Goal: Check status: Check status

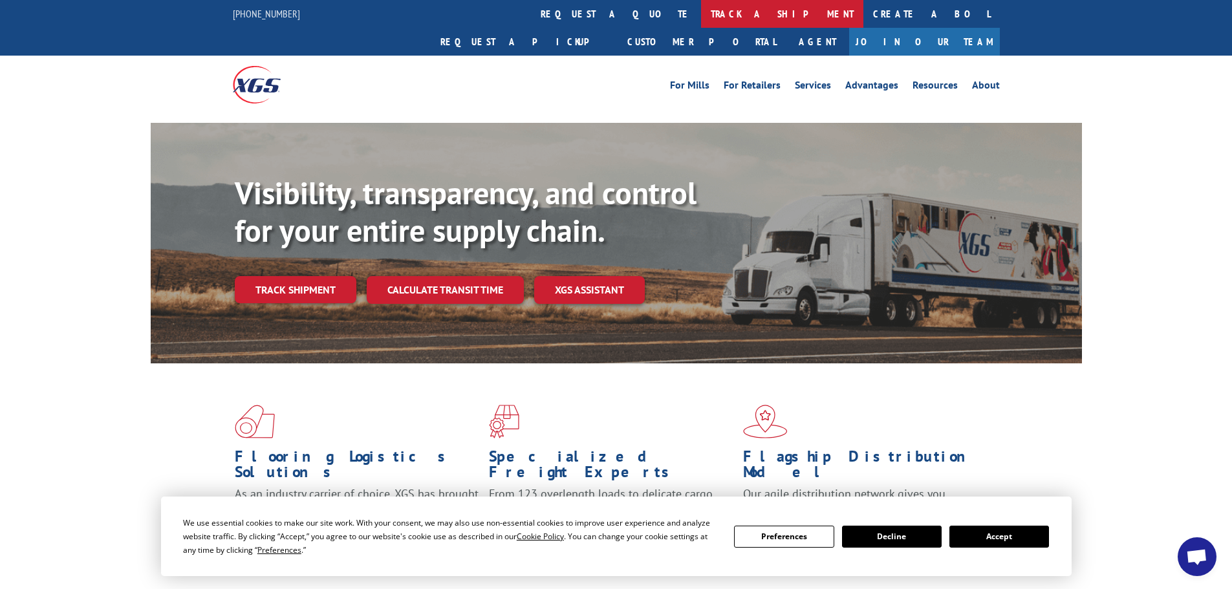
click at [701, 10] on link "track a shipment" at bounding box center [782, 14] width 162 height 28
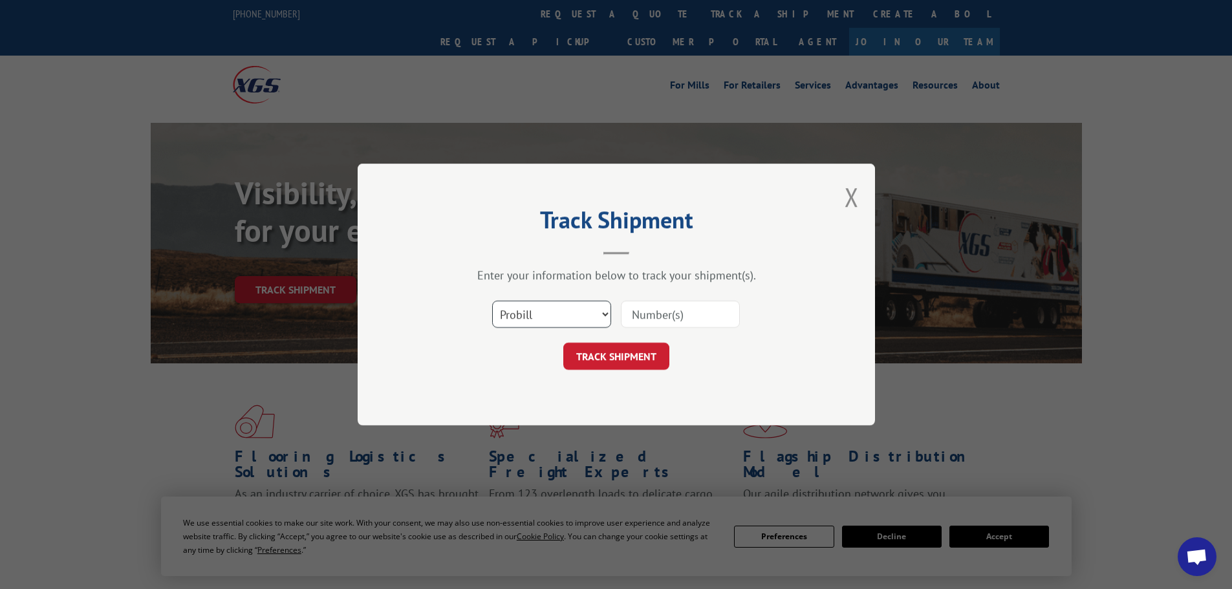
click at [538, 314] on select "Select category... Probill BOL PO" at bounding box center [551, 314] width 119 height 27
click at [492, 301] on select "Select category... Probill BOL PO" at bounding box center [551, 314] width 119 height 27
click at [657, 318] on input at bounding box center [680, 314] width 119 height 27
paste input "56N1806"
drag, startPoint x: 718, startPoint y: 307, endPoint x: 550, endPoint y: 307, distance: 168.1
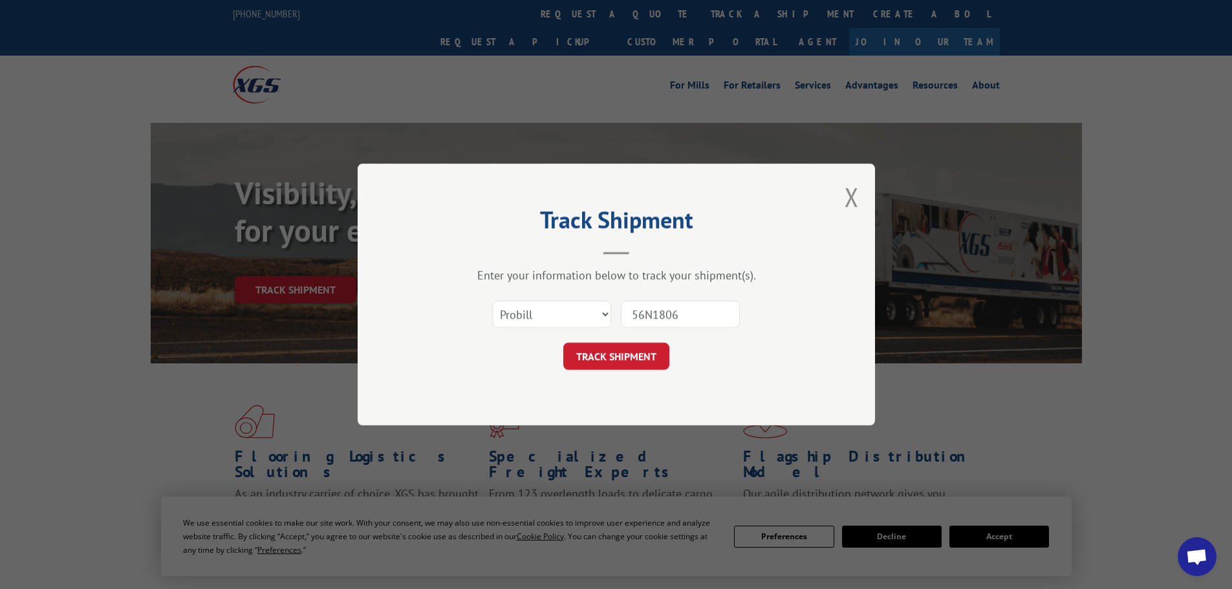
click at [550, 307] on div "Select category... Probill BOL PO 56N1806" at bounding box center [616, 314] width 388 height 43
paste input "15472868"
type input "15472868"
click at [585, 371] on div "Track Shipment Enter your information below to track your shipment(s). Select c…" at bounding box center [616, 295] width 517 height 262
click at [613, 351] on button "TRACK SHIPMENT" at bounding box center [616, 356] width 106 height 27
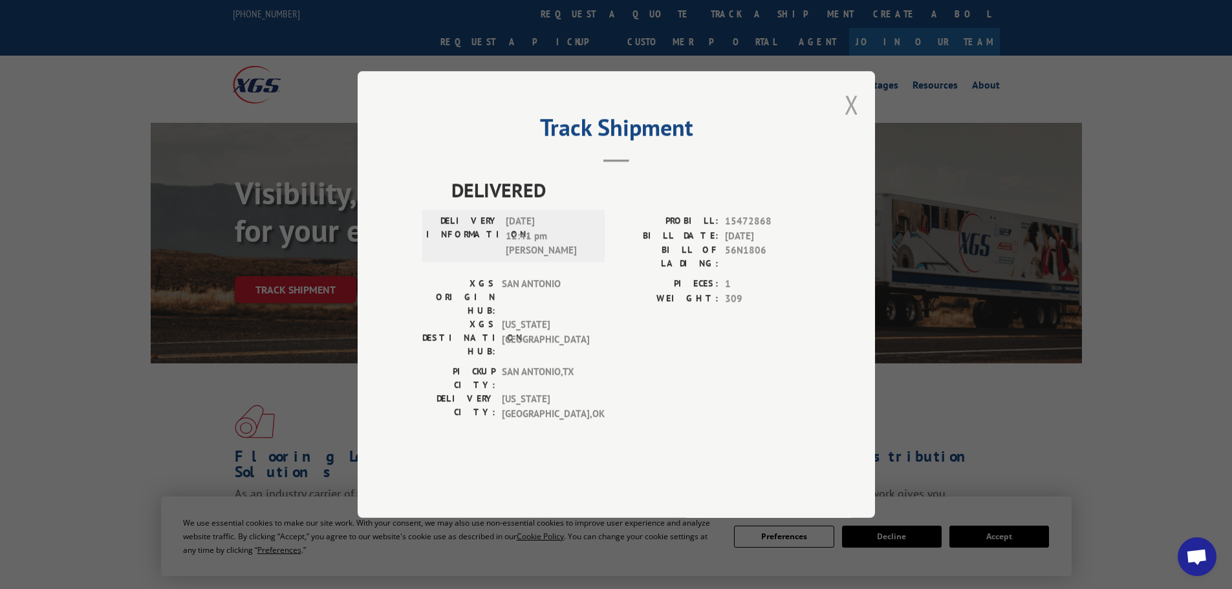
click at [847, 122] on button "Close modal" at bounding box center [852, 104] width 14 height 34
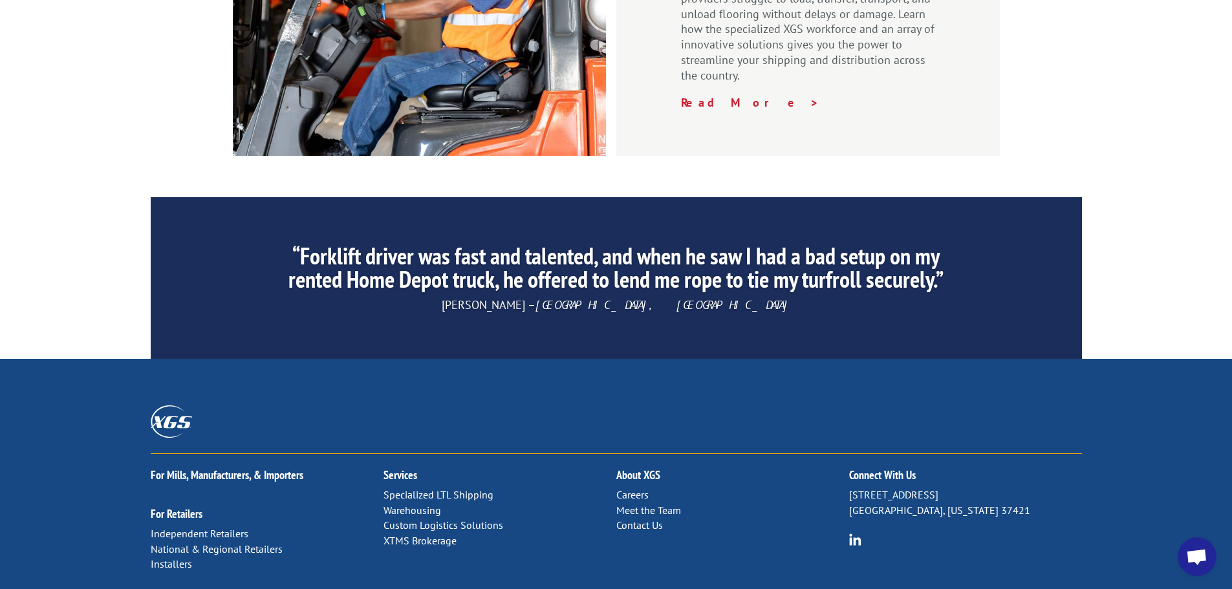
scroll to position [1970, 0]
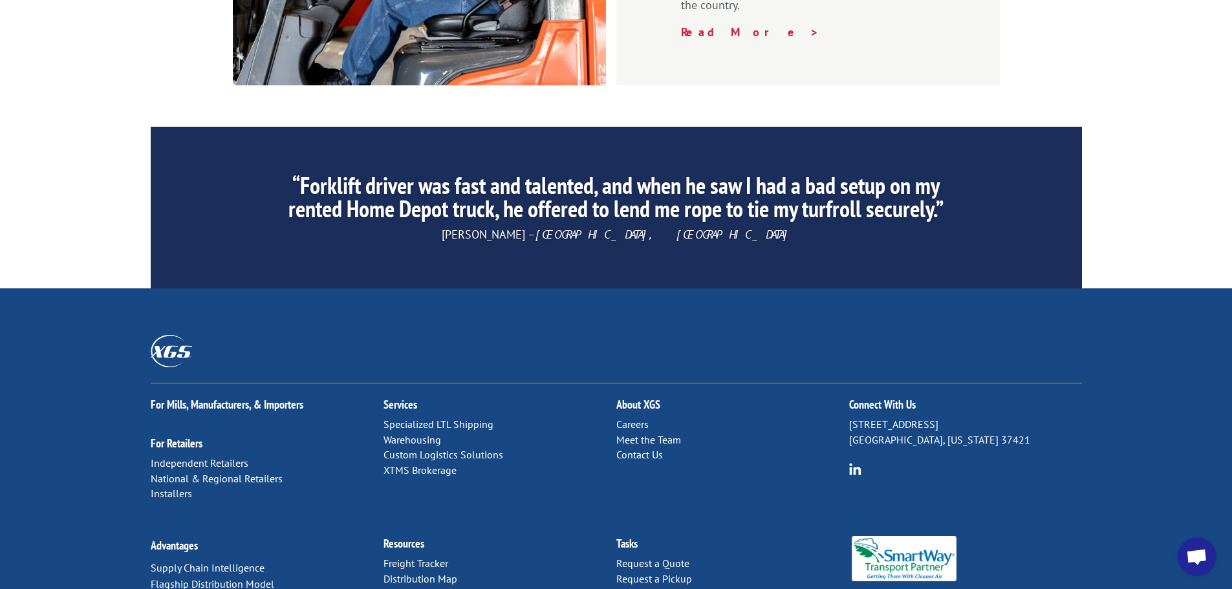
click at [427, 588] on link "Forms & Documents" at bounding box center [428, 594] width 91 height 13
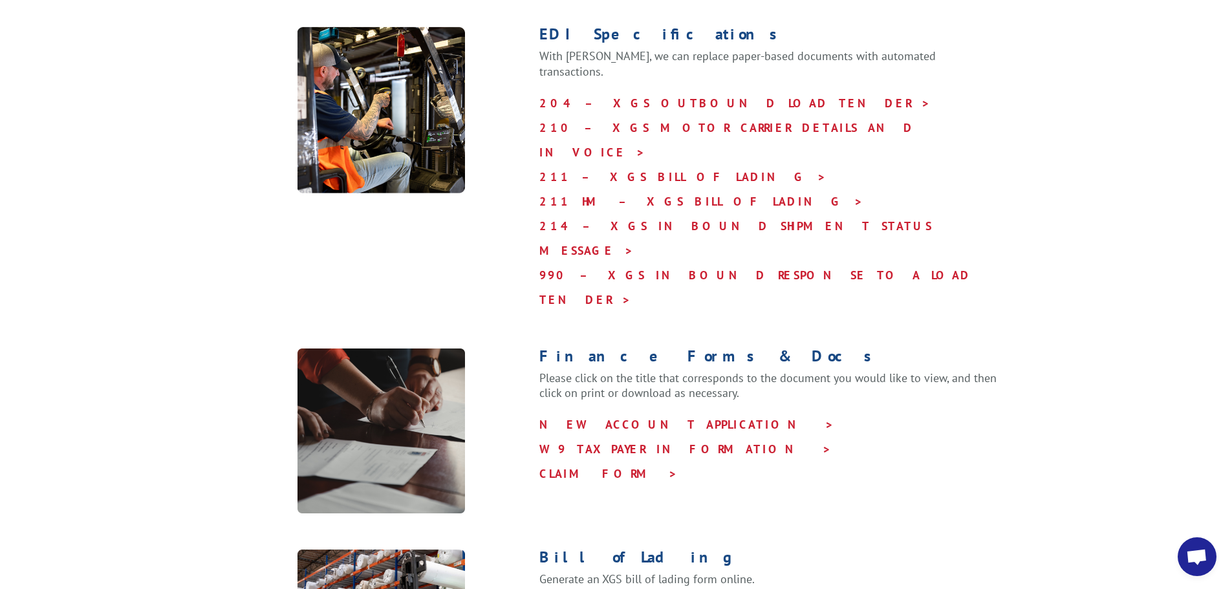
scroll to position [647, 0]
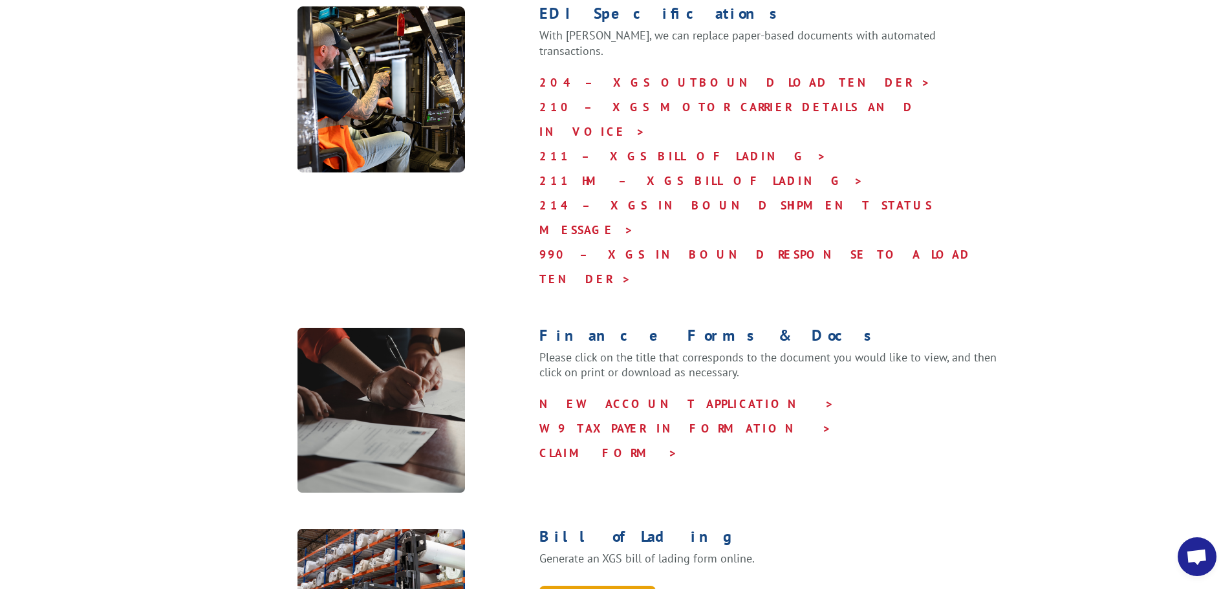
click at [590, 586] on link "GENERATE A BOL" at bounding box center [597, 600] width 116 height 28
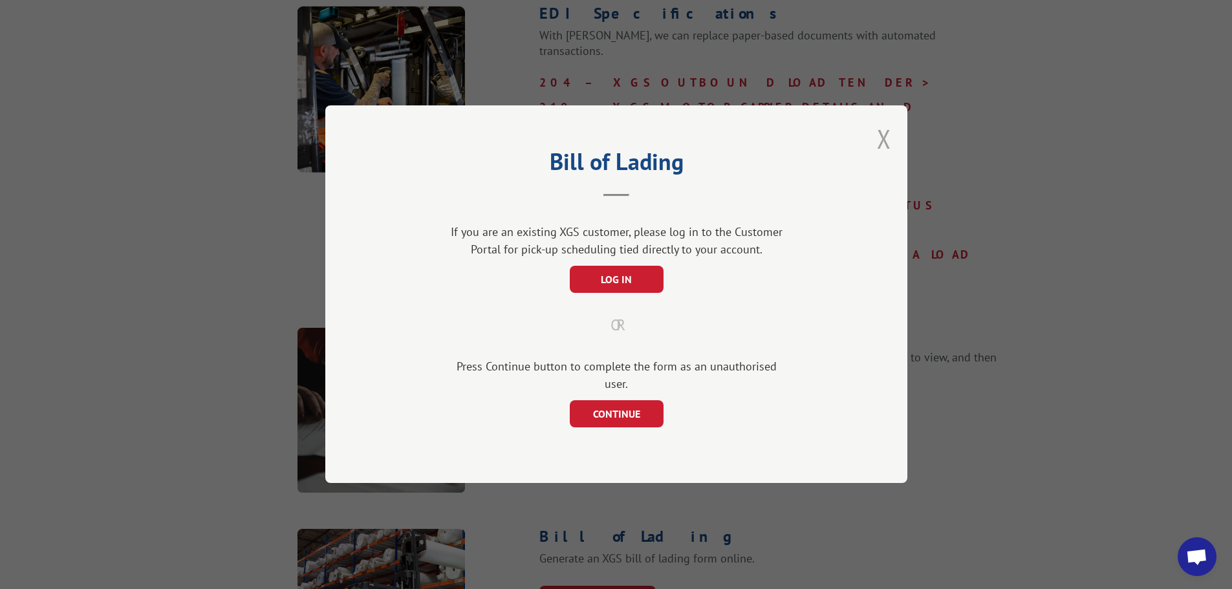
click at [889, 147] on button "Close modal" at bounding box center [884, 139] width 14 height 34
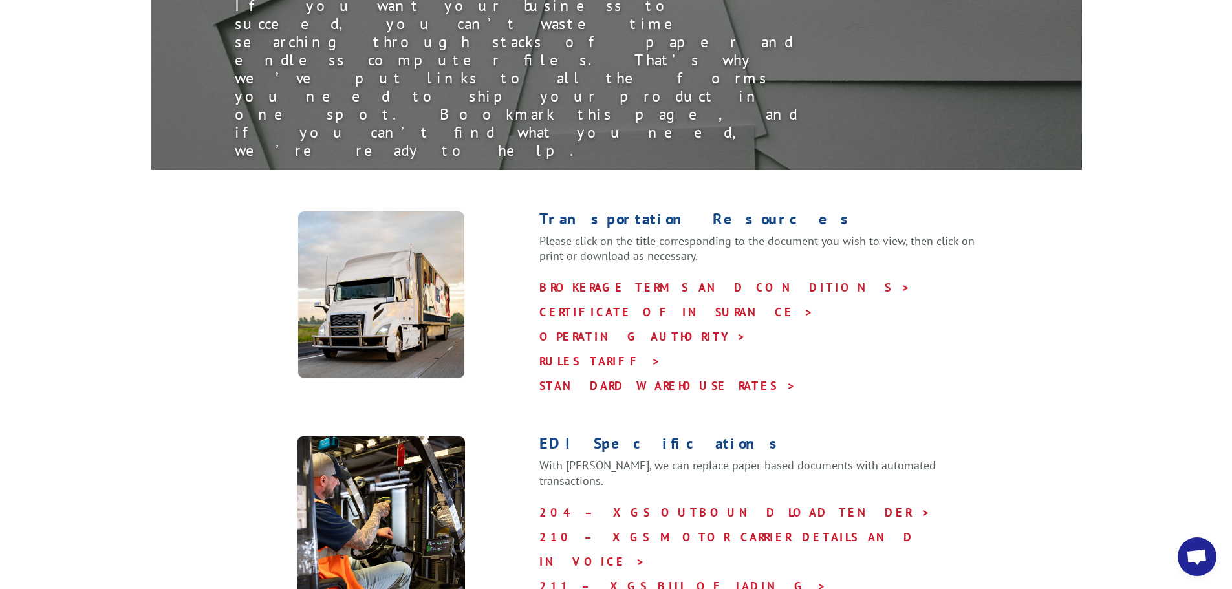
scroll to position [194, 0]
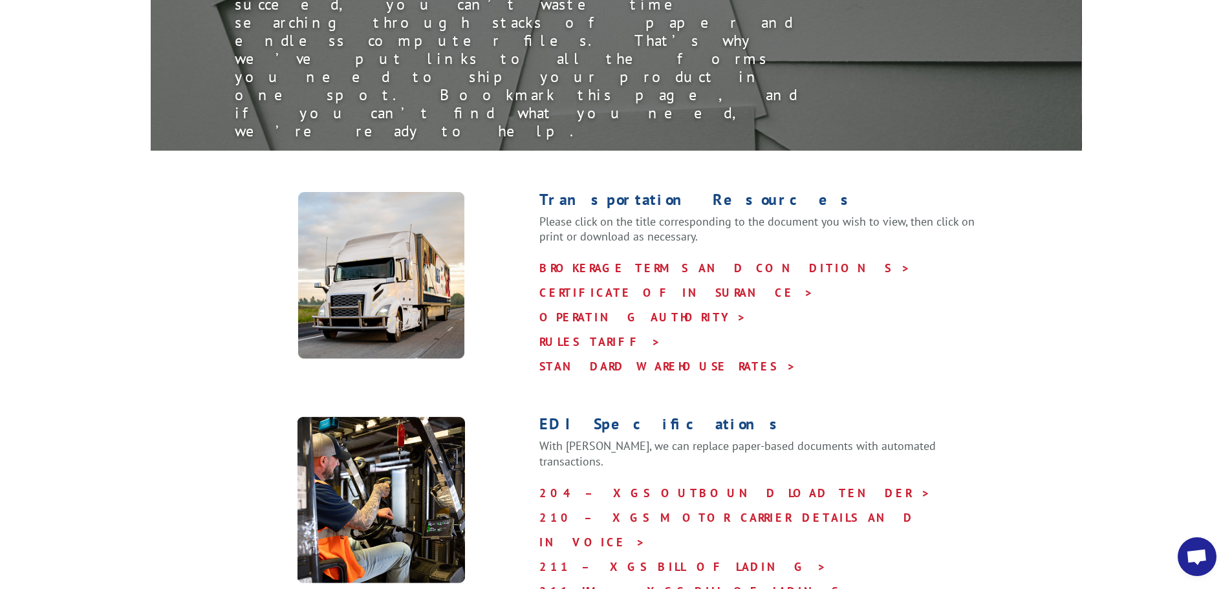
scroll to position [259, 0]
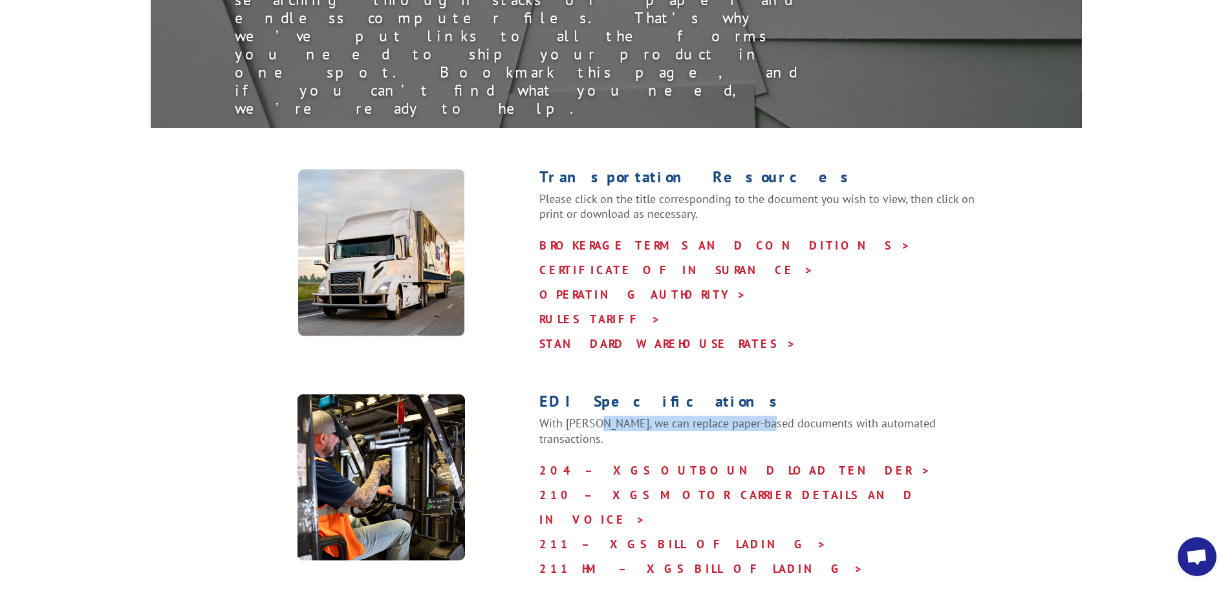
drag, startPoint x: 597, startPoint y: 326, endPoint x: 770, endPoint y: 316, distance: 173.6
click at [770, 416] on p "With [PERSON_NAME], we can replace paper-based documents with automated transac…" at bounding box center [769, 437] width 460 height 43
drag, startPoint x: 958, startPoint y: 324, endPoint x: 720, endPoint y: 325, distance: 238.0
click at [720, 416] on p "With [PERSON_NAME], we can replace paper-based documents with automated transac…" at bounding box center [769, 437] width 460 height 43
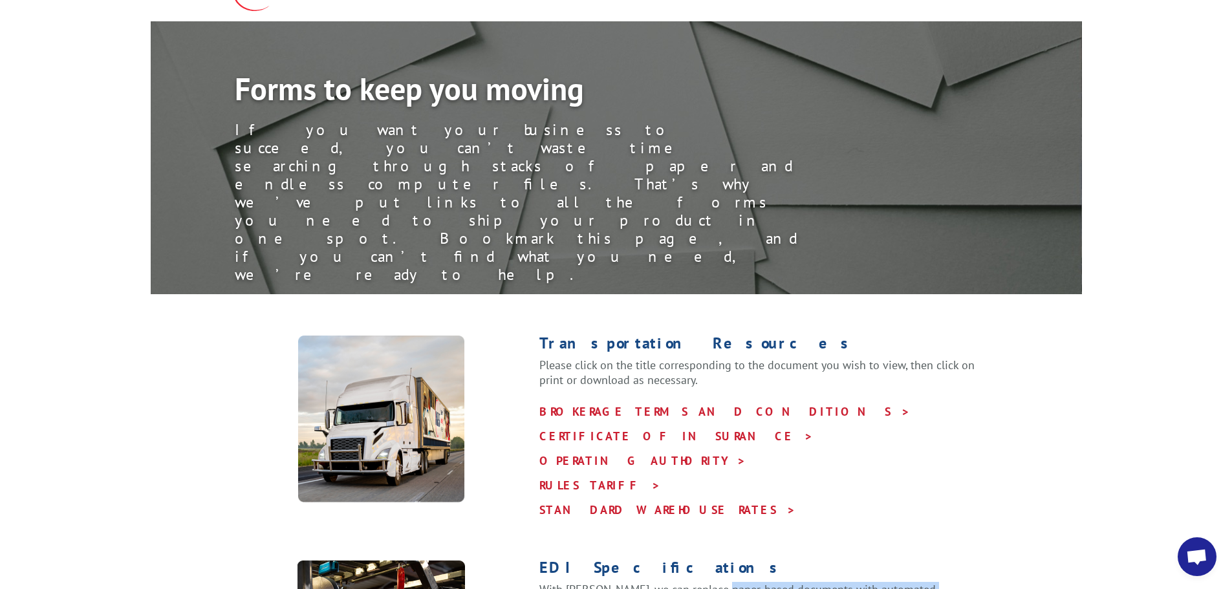
scroll to position [0, 0]
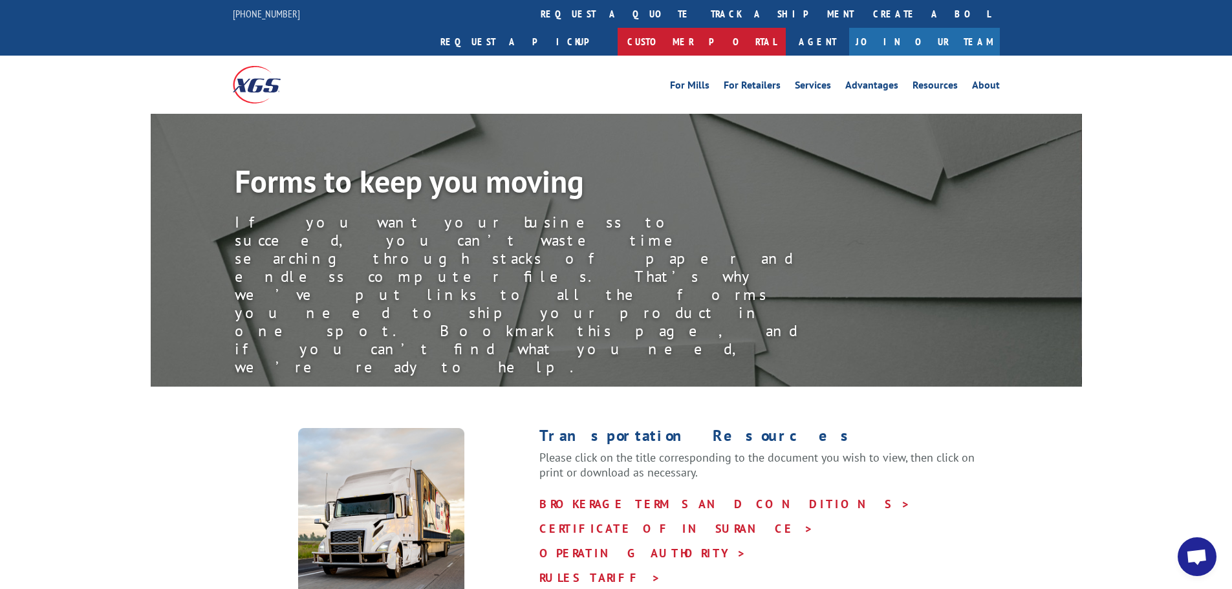
click at [786, 28] on link "Customer Portal" at bounding box center [702, 42] width 168 height 28
